Goal: Navigation & Orientation: Find specific page/section

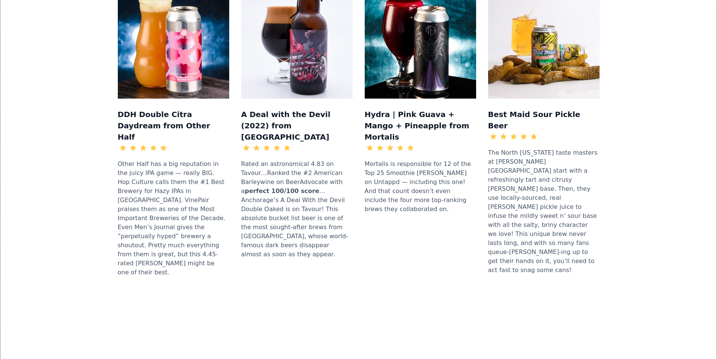
scroll to position [1016, 0]
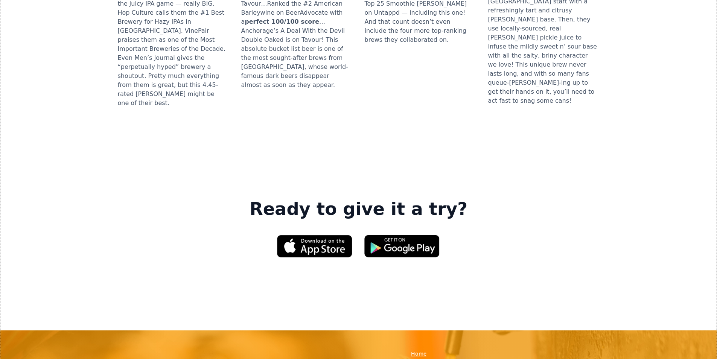
click at [419, 350] on link "Home" at bounding box center [418, 354] width 15 height 8
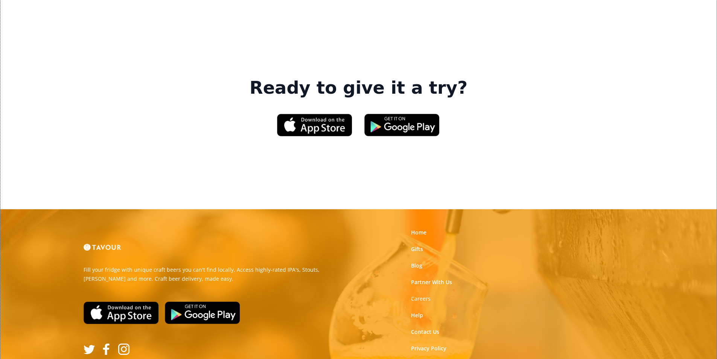
scroll to position [1138, 0]
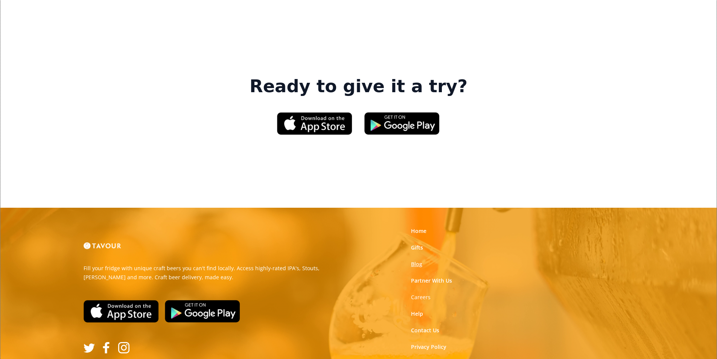
click at [416, 260] on link "Blog" at bounding box center [416, 264] width 11 height 8
